Goal: Task Accomplishment & Management: Complete application form

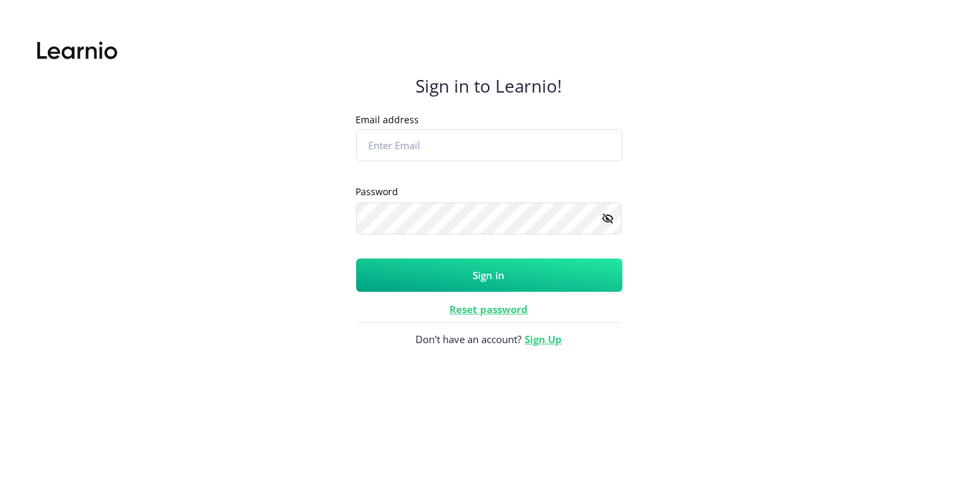
click at [423, 162] on div "Email address Placeholder" at bounding box center [489, 147] width 266 height 70
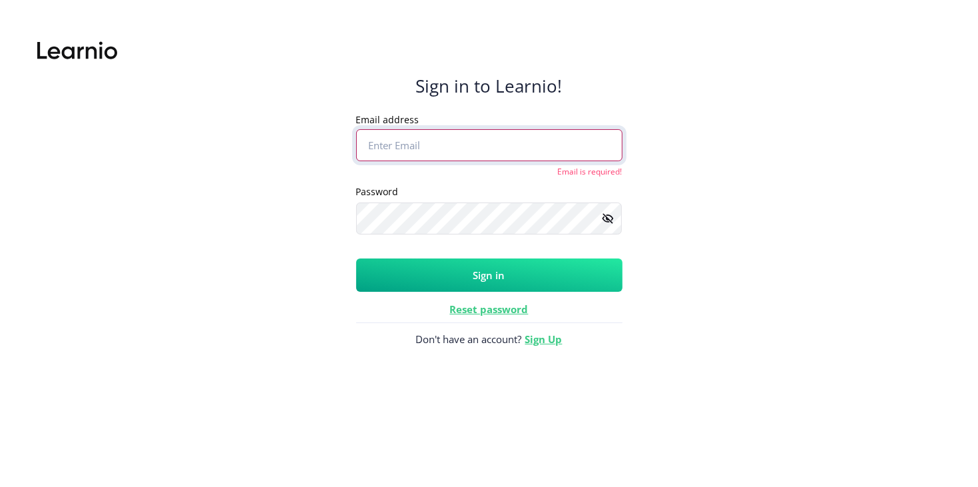
click at [415, 145] on input "Email address" at bounding box center [489, 145] width 266 height 32
click at [417, 146] on input "Email address" at bounding box center [489, 145] width 266 height 32
type input "[EMAIL_ADDRESS][DOMAIN_NAME]"
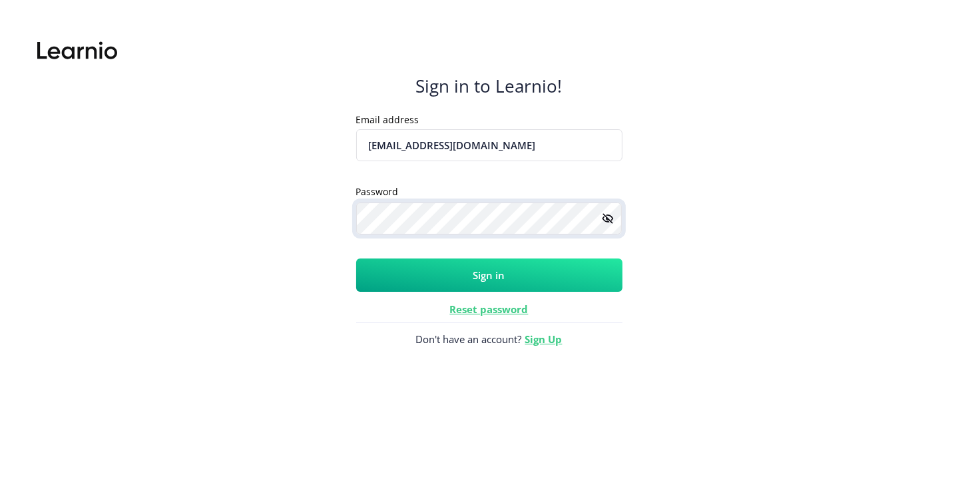
click at [356, 258] on button "Sign in" at bounding box center [489, 274] width 266 height 33
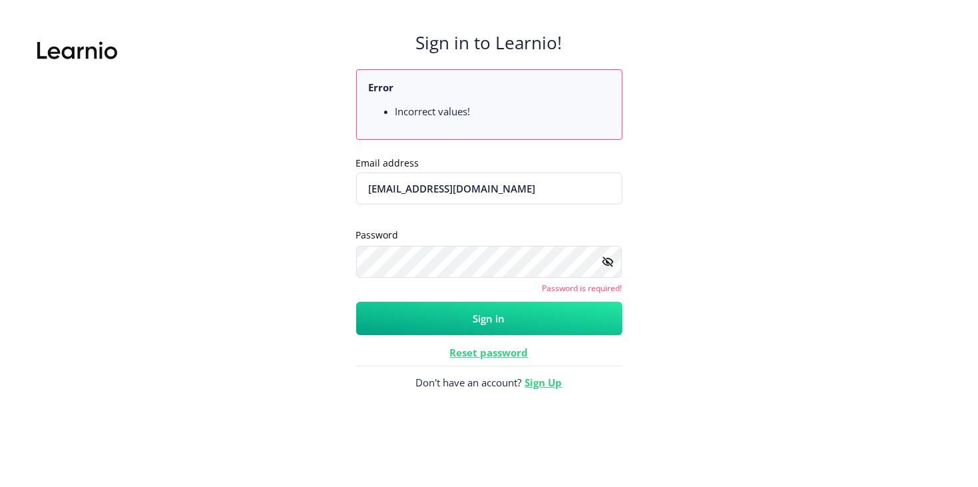
click at [604, 260] on icon at bounding box center [607, 261] width 10 height 10
click at [576, 303] on button "Sign in" at bounding box center [489, 318] width 266 height 33
click at [554, 386] on link "Sign Up" at bounding box center [543, 381] width 37 height 13
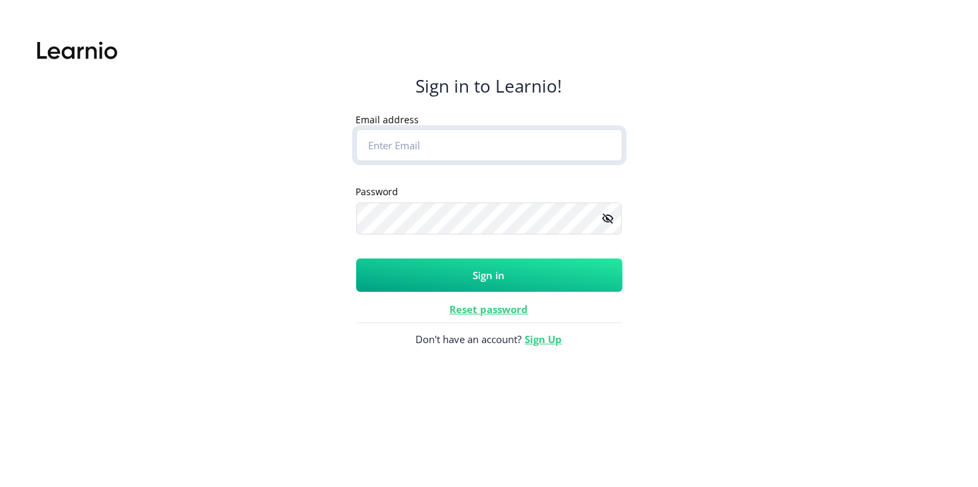
click at [502, 156] on input "Email address" at bounding box center [489, 145] width 266 height 32
type input "[EMAIL_ADDRESS][DOMAIN_NAME]"
click at [356, 258] on button "Sign in" at bounding box center [489, 274] width 266 height 33
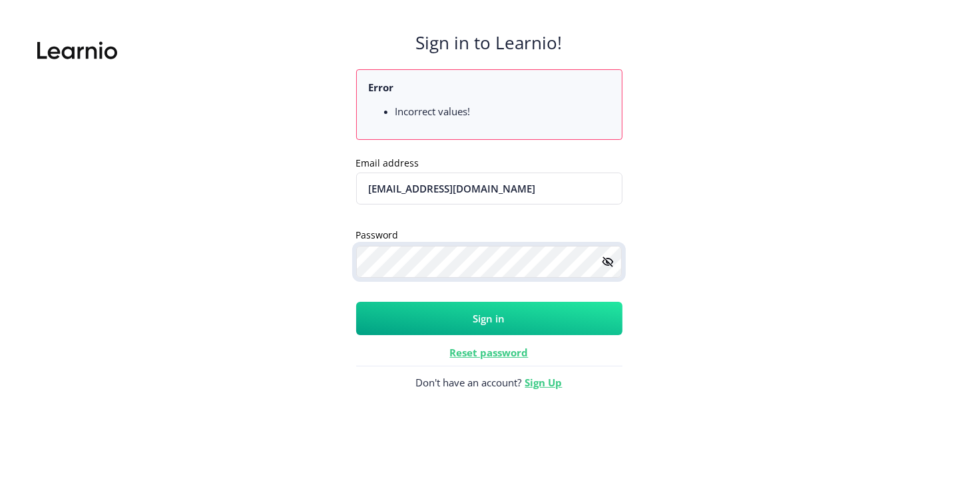
click at [356, 302] on button "Sign in" at bounding box center [489, 318] width 266 height 33
click at [608, 268] on rect at bounding box center [607, 261] width 13 height 13
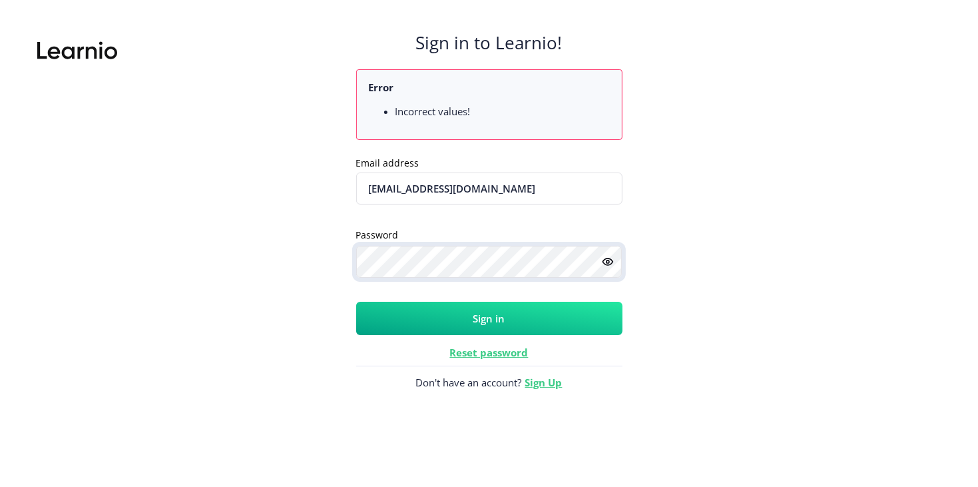
click at [356, 302] on button "Sign in" at bounding box center [489, 318] width 266 height 33
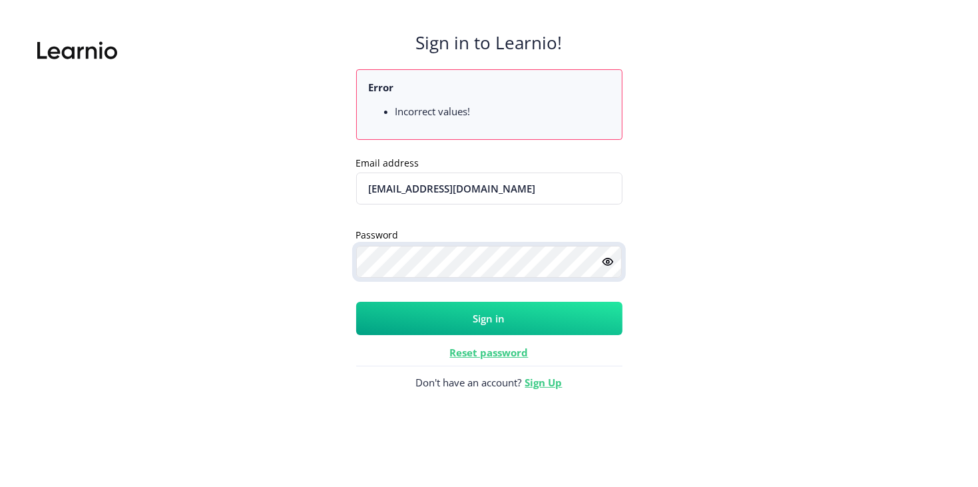
click at [356, 302] on button "Sign in" at bounding box center [489, 318] width 266 height 33
click at [582, 318] on button "Sign in" at bounding box center [489, 318] width 266 height 33
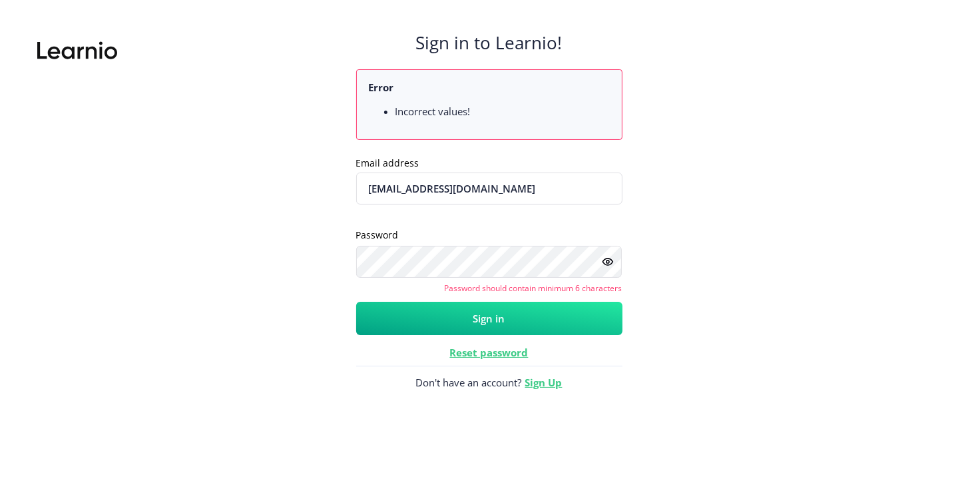
click at [453, 324] on button "Sign in" at bounding box center [489, 318] width 266 height 33
click at [503, 314] on button "Sign in" at bounding box center [489, 318] width 266 height 33
click at [356, 302] on button "Sign in" at bounding box center [489, 318] width 266 height 33
